Goal: Register for event/course

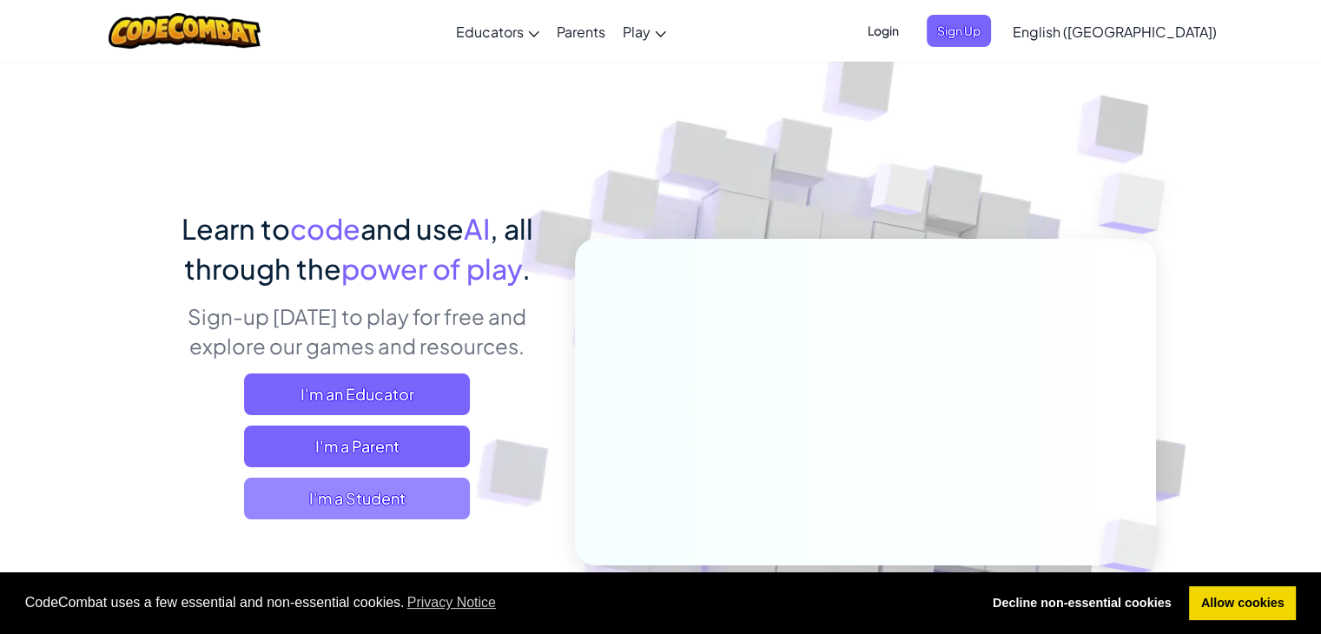
click at [440, 488] on span "I'm a Student" at bounding box center [357, 499] width 226 height 42
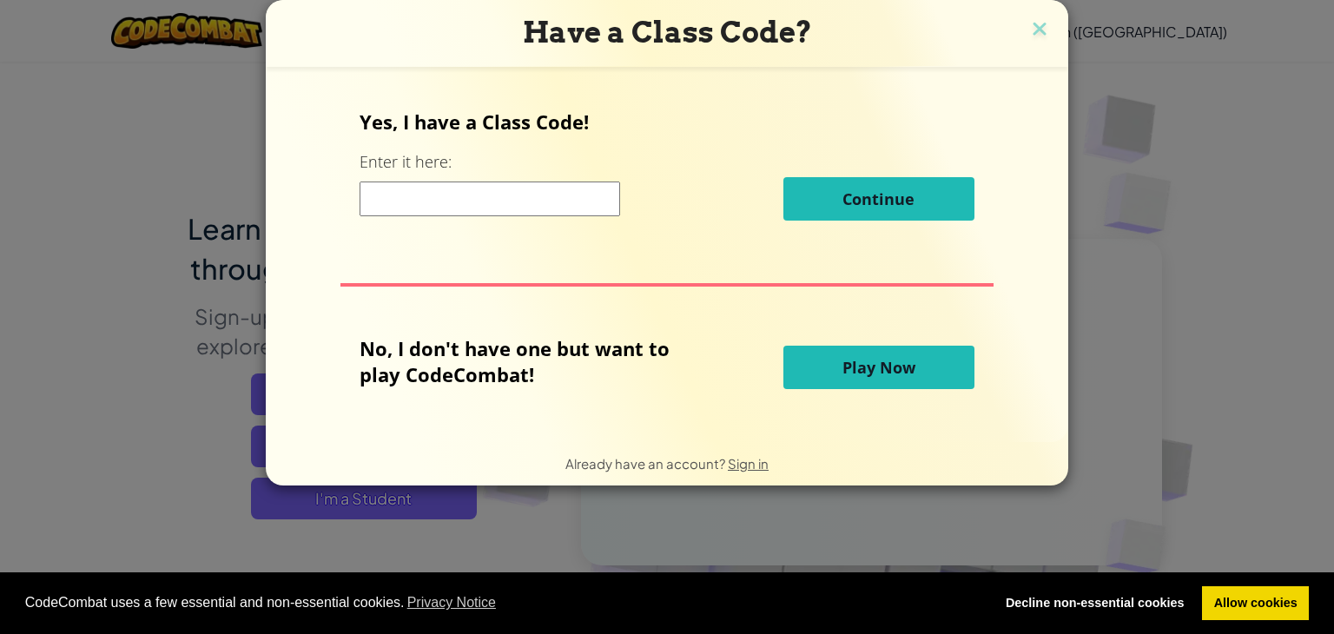
click at [863, 372] on span "Play Now" at bounding box center [879, 367] width 73 height 21
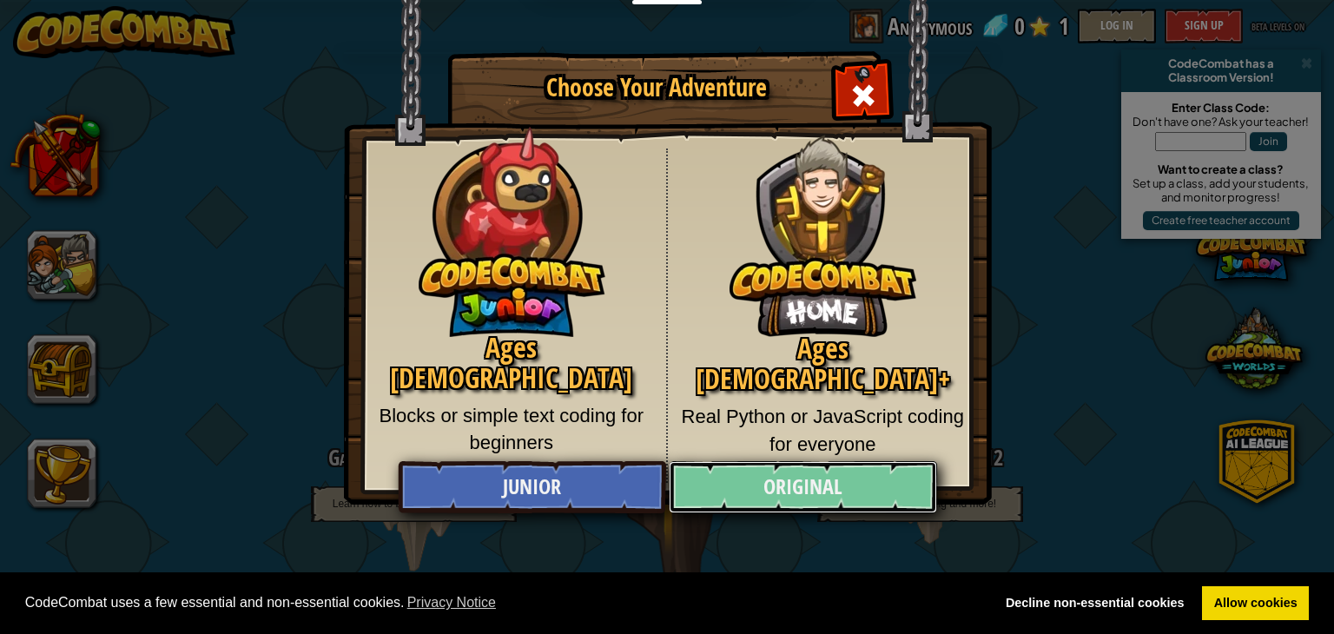
click at [782, 470] on link "Original" at bounding box center [803, 487] width 268 height 52
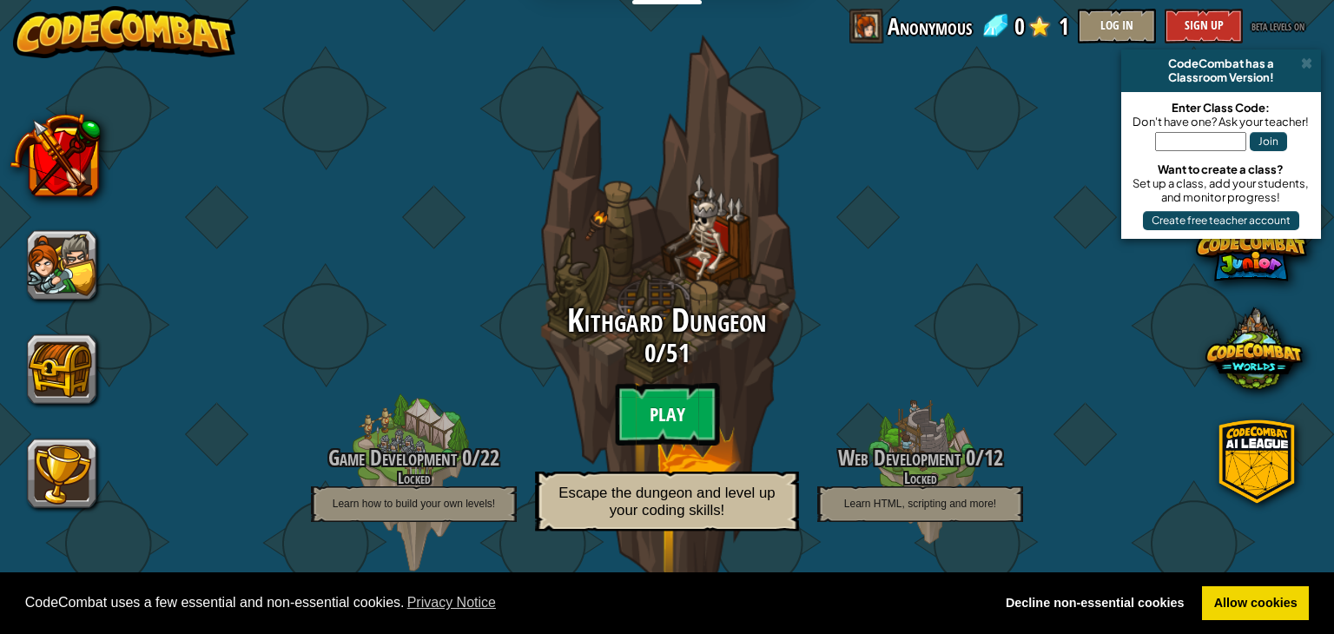
drag, startPoint x: 653, startPoint y: 423, endPoint x: 665, endPoint y: 418, distance: 12.4
click at [665, 418] on btn "Play" at bounding box center [667, 414] width 104 height 63
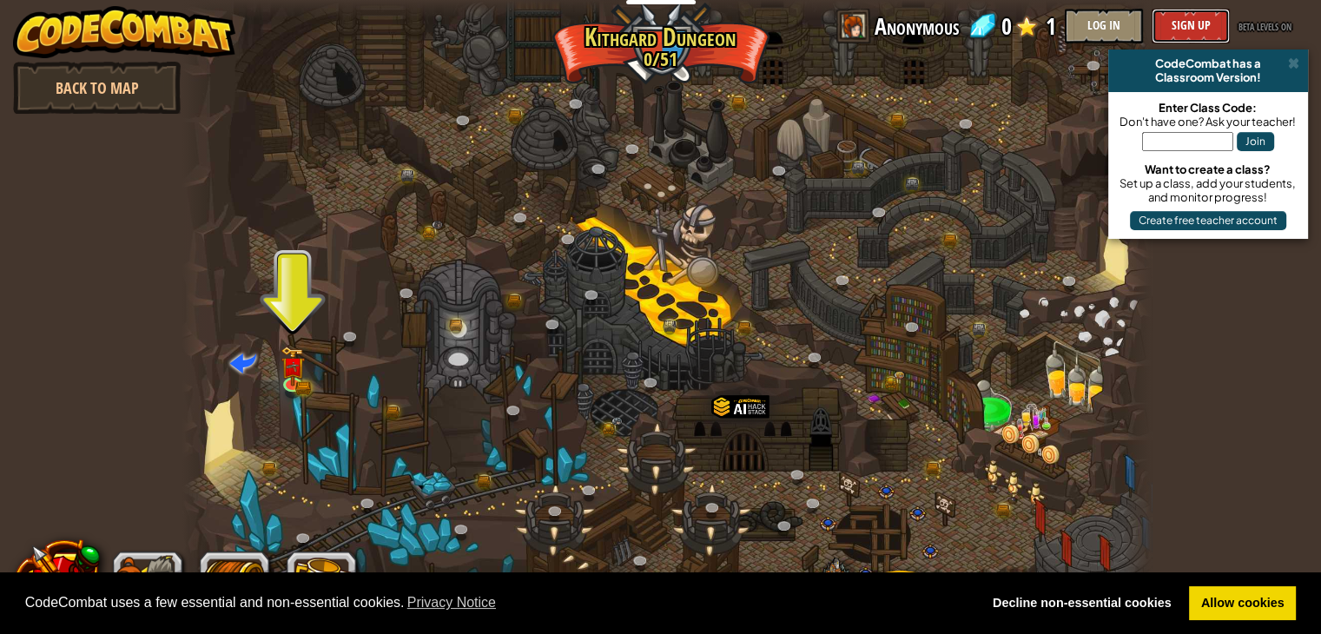
click at [1179, 22] on button "Sign Up" at bounding box center [1191, 26] width 78 height 35
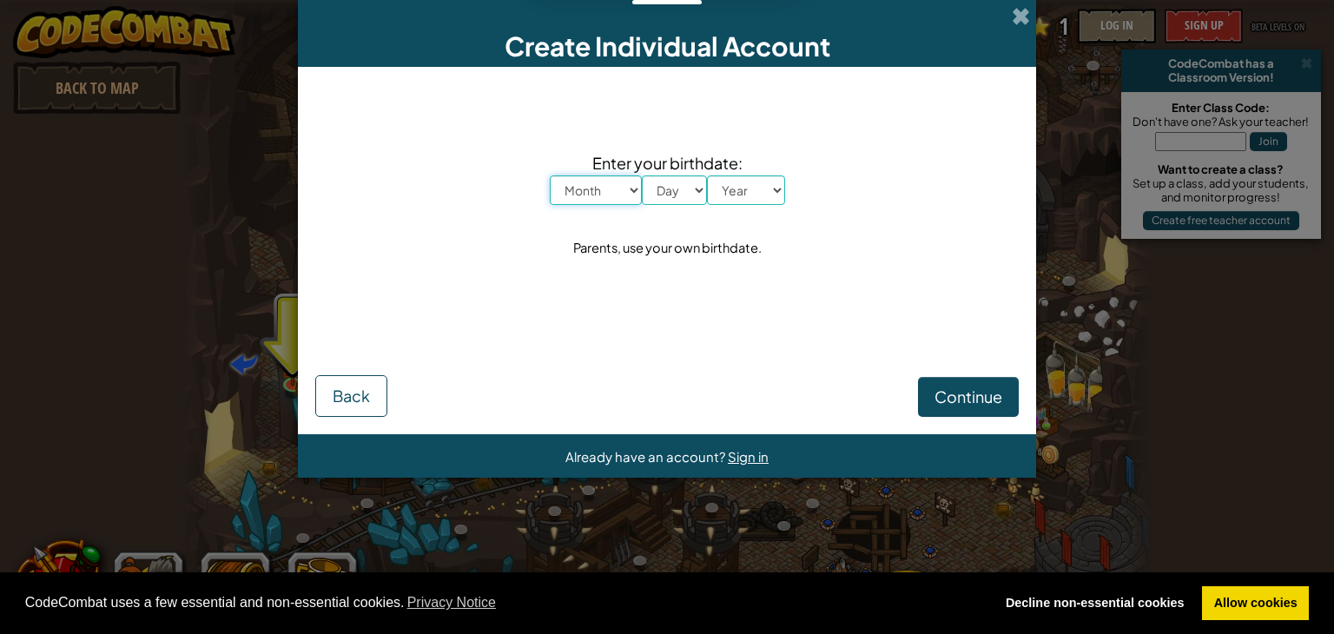
click at [571, 185] on select "Month January February March April May June July August September October Novem…" at bounding box center [596, 190] width 92 height 30
select select "11"
click at [550, 175] on select "Month January February March April May June July August September October Novem…" at bounding box center [596, 190] width 92 height 30
click at [669, 192] on select "Day 1 2 3 4 5 6 7 8 9 10 11 12 13 14 15 16 17 18 19 20 21 22 23 24 25 26 27 28 …" at bounding box center [674, 190] width 65 height 30
select select "9"
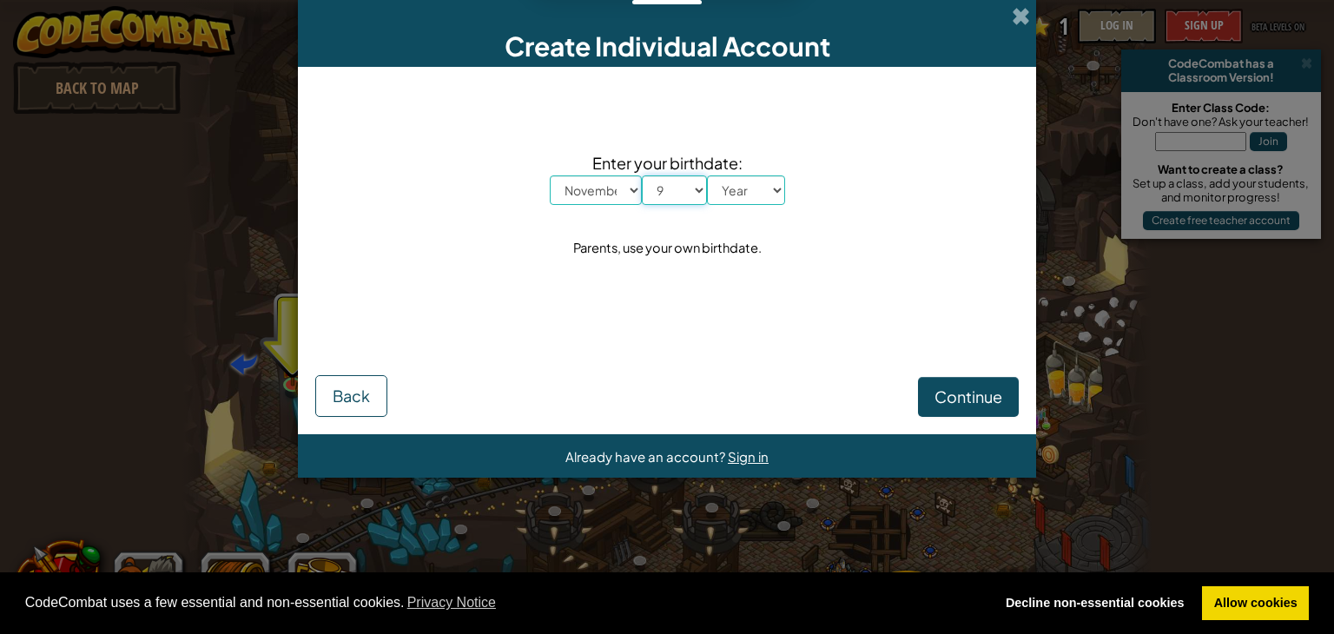
click at [642, 175] on select "Day 1 2 3 4 5 6 7 8 9 10 11 12 13 14 15 16 17 18 19 20 21 22 23 24 25 26 27 28 …" at bounding box center [674, 190] width 65 height 30
click at [730, 193] on select "Year [DATE] 2024 2023 2022 2021 2020 2019 2018 2017 2016 2015 2014 2013 2012 20…" at bounding box center [746, 190] width 78 height 30
select select "2014"
click at [707, 175] on select "Year [DATE] 2024 2023 2022 2021 2020 2019 2018 2017 2016 2015 2014 2013 2012 20…" at bounding box center [746, 190] width 78 height 30
drag, startPoint x: 939, startPoint y: 383, endPoint x: 928, endPoint y: 377, distance: 12.8
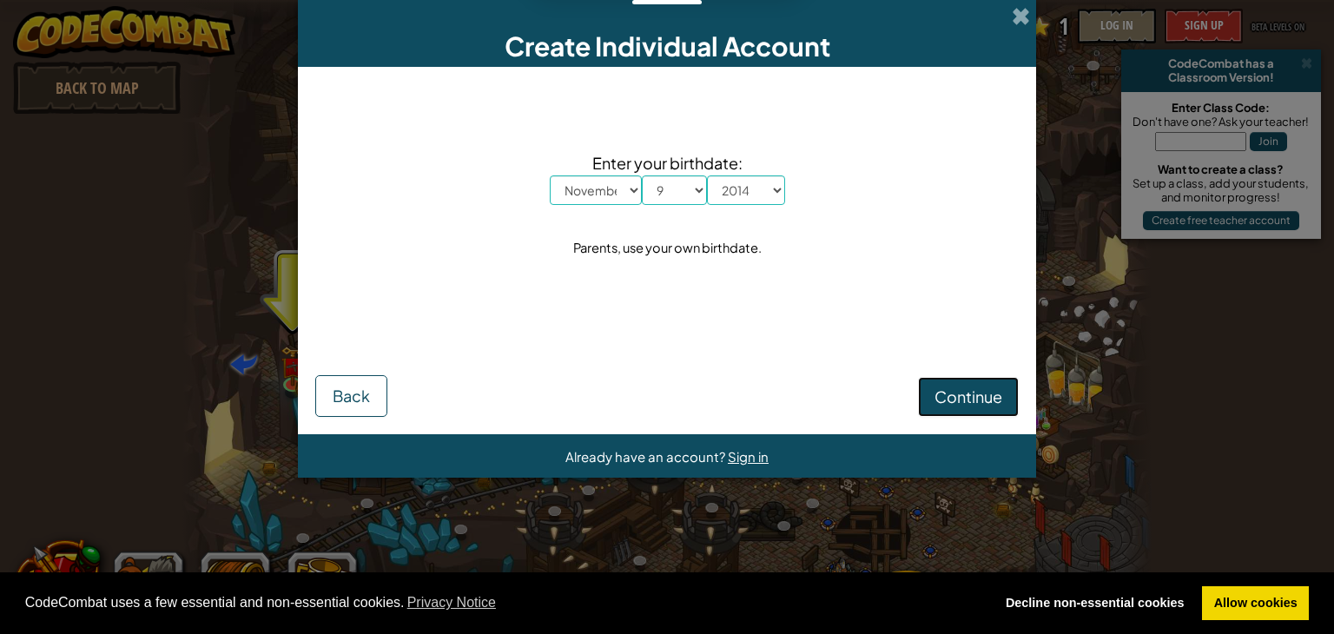
click at [938, 380] on button "Continue" at bounding box center [968, 397] width 101 height 40
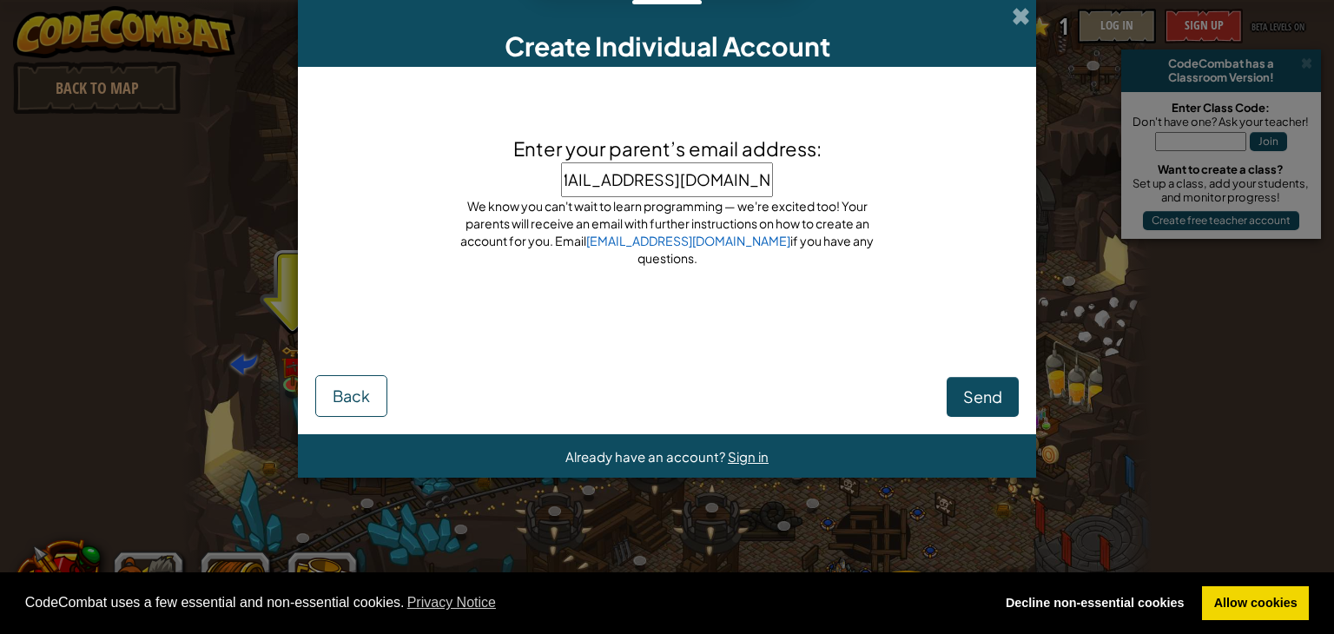
type input "[EMAIL_ADDRESS][DOMAIN_NAME]"
click at [974, 401] on span "Send" at bounding box center [982, 397] width 39 height 20
